Goal: Entertainment & Leisure: Browse casually

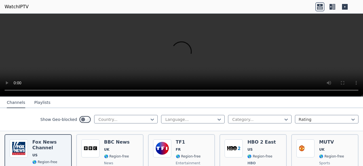
scroll to position [85, 0]
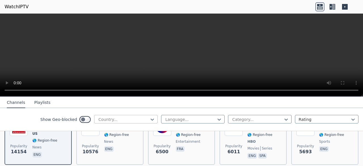
click at [142, 119] on div at bounding box center [124, 120] width 52 height 6
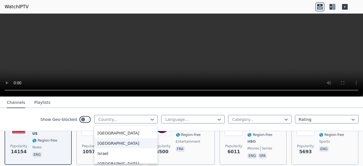
scroll to position [879, 0]
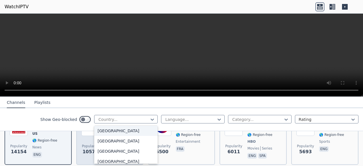
click at [116, 136] on div "[GEOGRAPHIC_DATA]" at bounding box center [126, 131] width 64 height 10
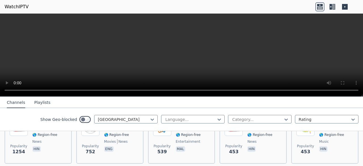
scroll to position [113, 0]
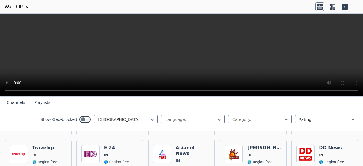
click at [330, 12] on header "WatchIPTV" at bounding box center [181, 7] width 363 height 14
click at [332, 8] on icon at bounding box center [331, 7] width 3 height 6
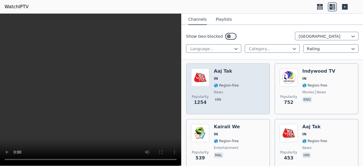
scroll to position [57, 0]
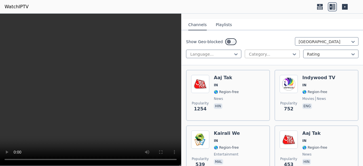
click at [273, 51] on div "Category..." at bounding box center [272, 54] width 55 height 9
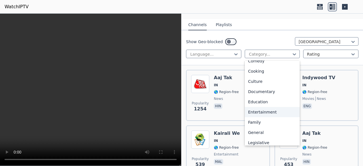
click at [266, 109] on div "Entertainment" at bounding box center [272, 112] width 55 height 10
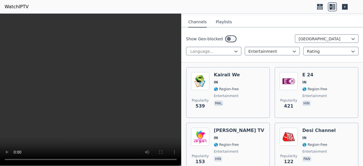
scroll to position [52, 0]
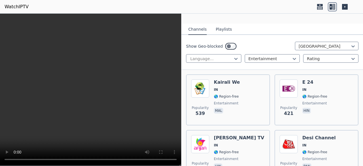
click at [222, 43] on div "Show Geo-blocked" at bounding box center [211, 46] width 50 height 9
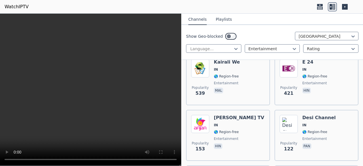
scroll to position [48, 0]
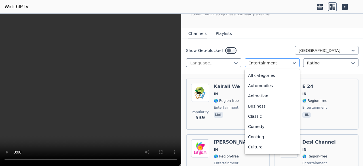
click at [265, 65] on div at bounding box center [270, 63] width 43 height 6
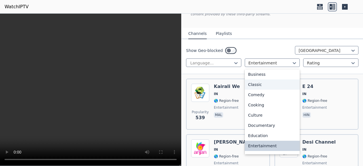
scroll to position [0, 0]
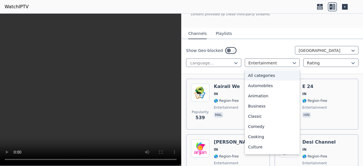
click at [271, 74] on div "All categories" at bounding box center [272, 75] width 55 height 10
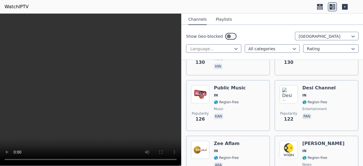
scroll to position [601, 0]
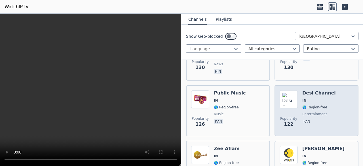
click at [329, 102] on div "Popularity 122 Desi Channel IN 🌎 Region-free entertainment pan" at bounding box center [317, 110] width 74 height 41
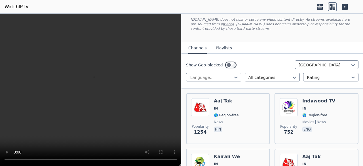
scroll to position [0, 0]
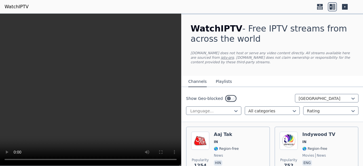
click at [320, 8] on icon at bounding box center [319, 6] width 9 height 9
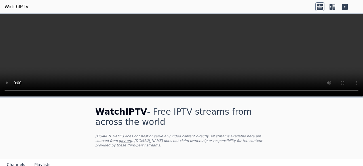
click at [41, 160] on button "Playlists" at bounding box center [42, 164] width 16 height 11
click at [15, 6] on link "WatchIPTV" at bounding box center [17, 6] width 24 height 7
click at [16, 9] on link "WatchIPTV" at bounding box center [17, 6] width 24 height 7
